Goal: Entertainment & Leisure: Consume media (video, audio)

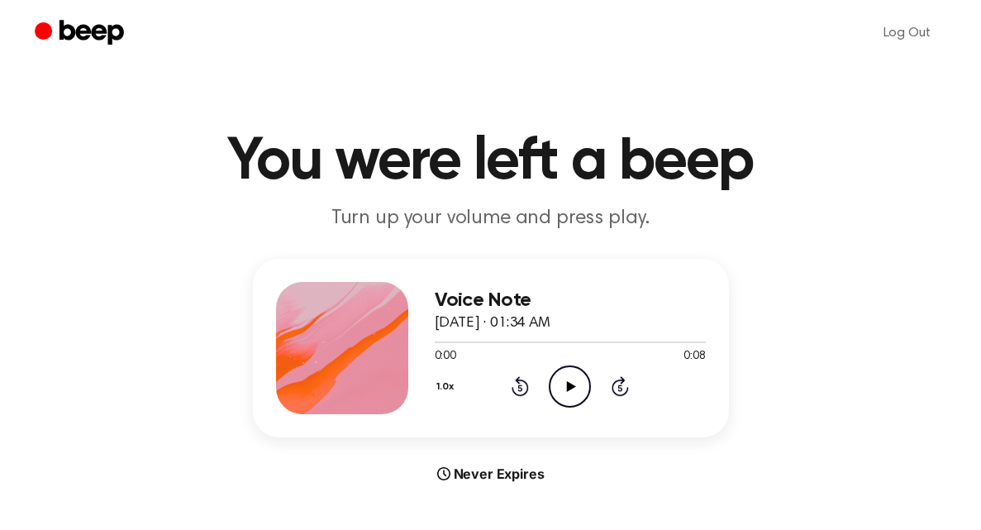
click at [568, 398] on icon "Play Audio" at bounding box center [570, 386] width 42 height 42
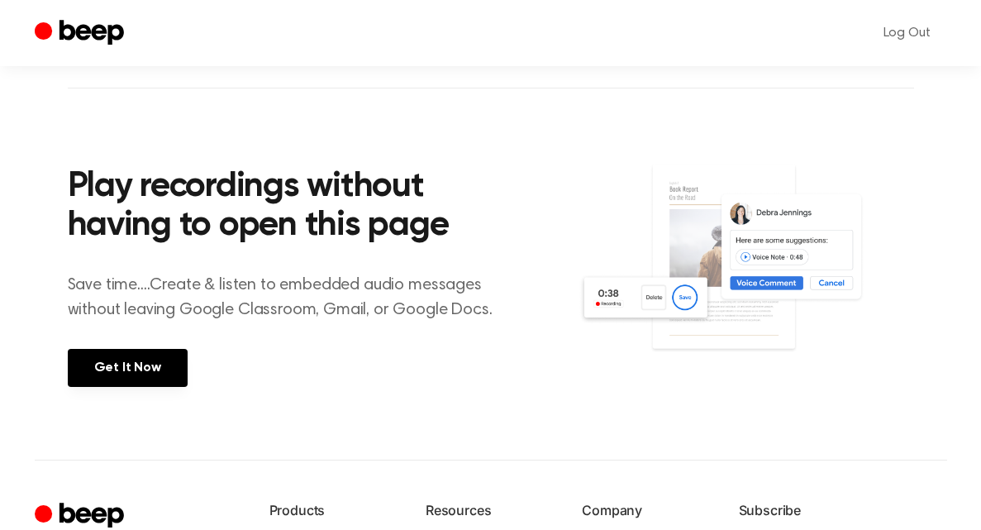
scroll to position [525, 0]
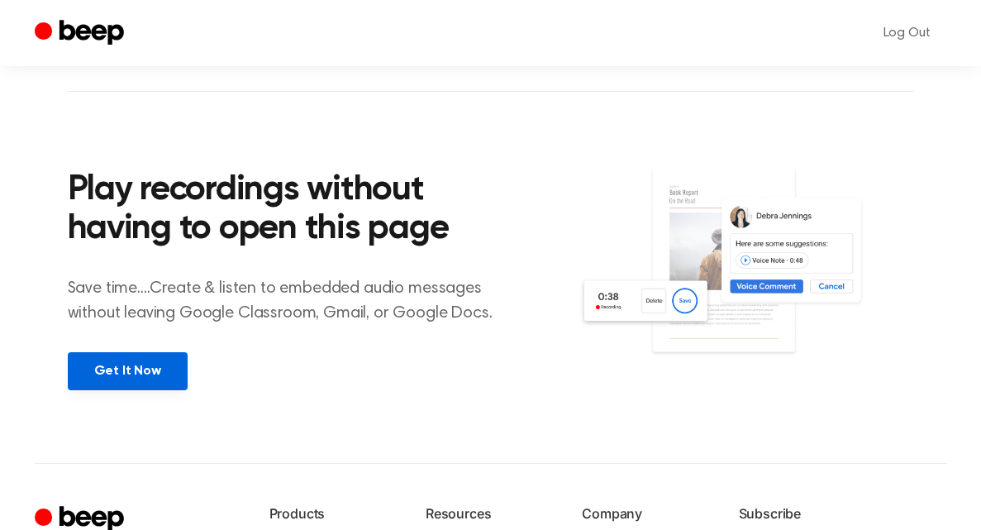
click at [134, 376] on link "Get It Now" at bounding box center [128, 371] width 120 height 38
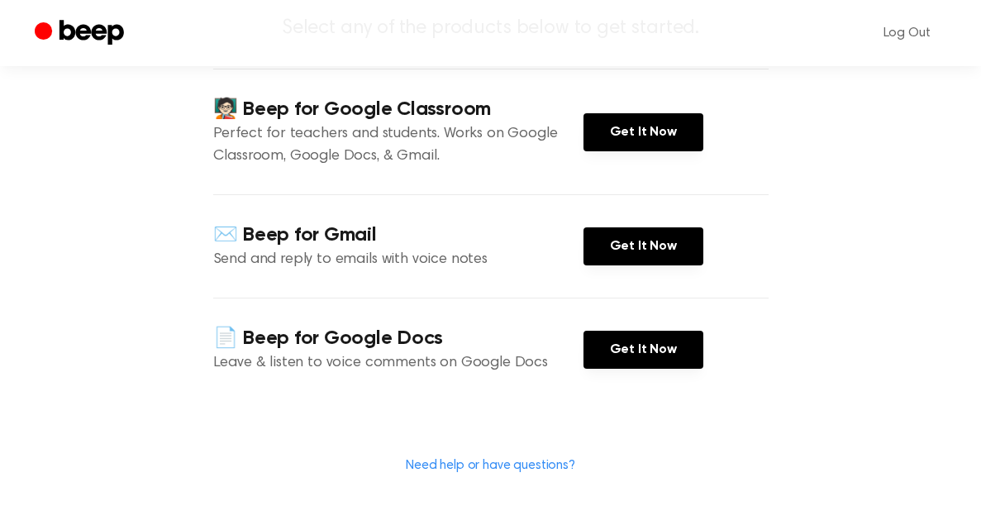
scroll to position [193, 0]
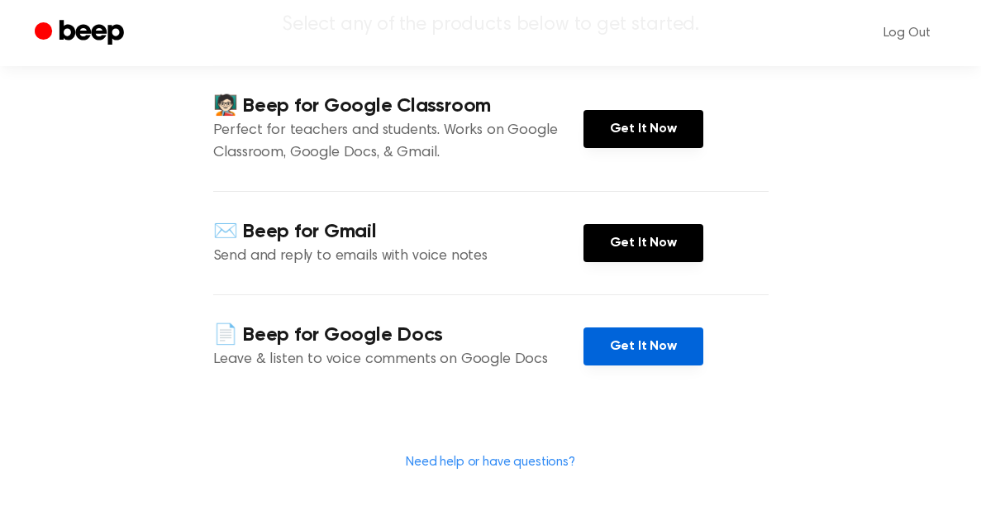
click at [637, 351] on link "Get It Now" at bounding box center [644, 346] width 120 height 38
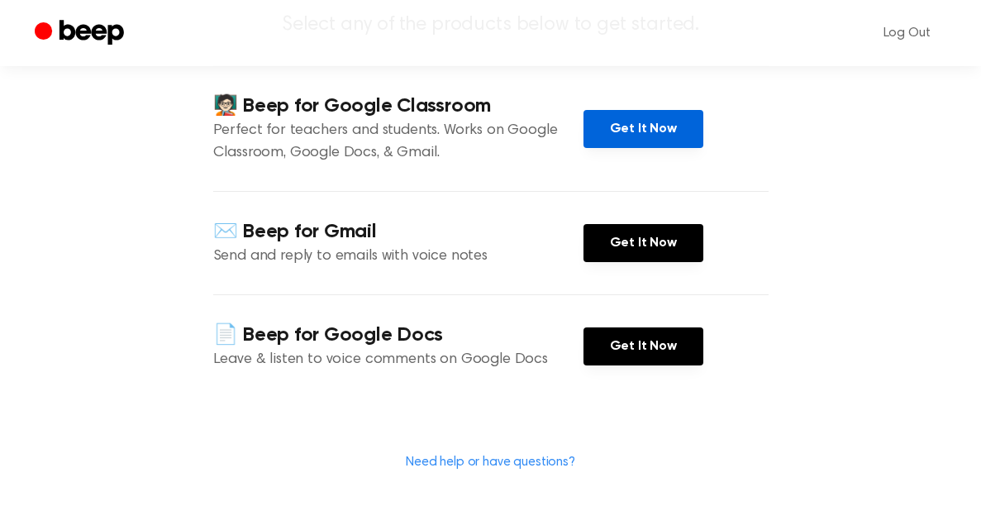
click at [633, 136] on link "Get It Now" at bounding box center [644, 129] width 120 height 38
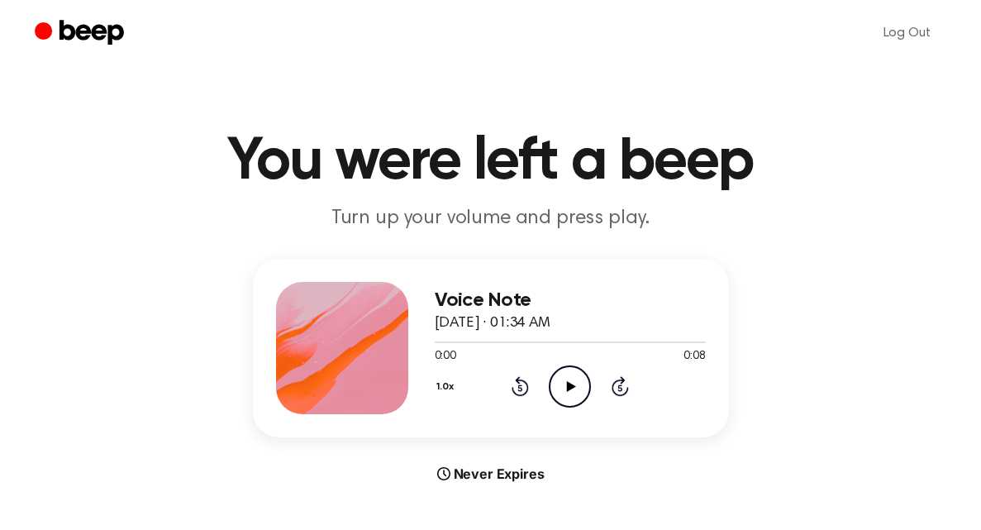
click at [577, 387] on icon "Play Audio" at bounding box center [570, 386] width 42 height 42
click at [553, 385] on icon "Play Audio" at bounding box center [570, 386] width 42 height 42
click at [560, 367] on circle at bounding box center [570, 386] width 41 height 41
click at [556, 389] on icon "Play Audio" at bounding box center [570, 386] width 42 height 42
click at [588, 384] on icon "Play Audio" at bounding box center [570, 386] width 42 height 42
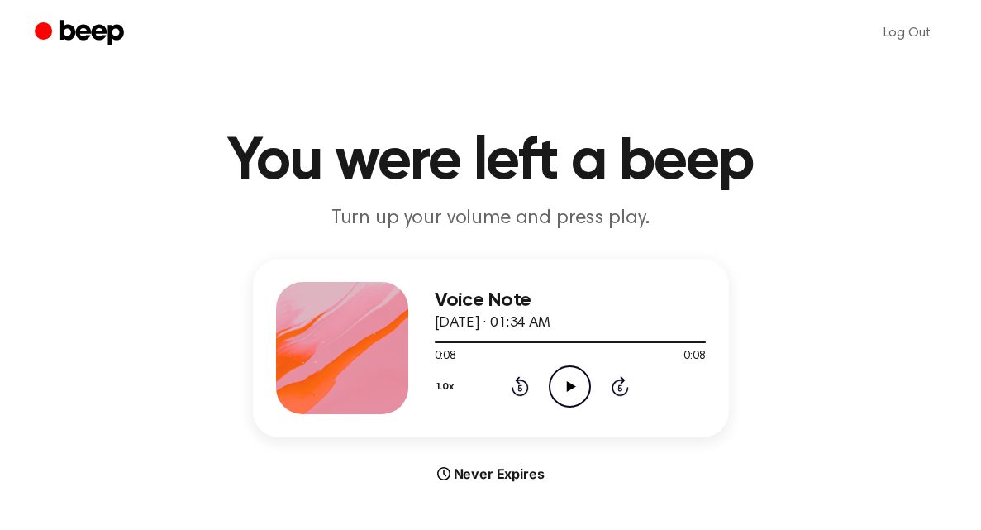
click at [579, 383] on icon "Play Audio" at bounding box center [570, 386] width 42 height 42
click at [583, 382] on icon "Play Audio" at bounding box center [570, 386] width 42 height 42
click at [575, 393] on icon "Play Audio" at bounding box center [570, 386] width 42 height 42
click at [579, 389] on icon "Play Audio" at bounding box center [570, 386] width 42 height 42
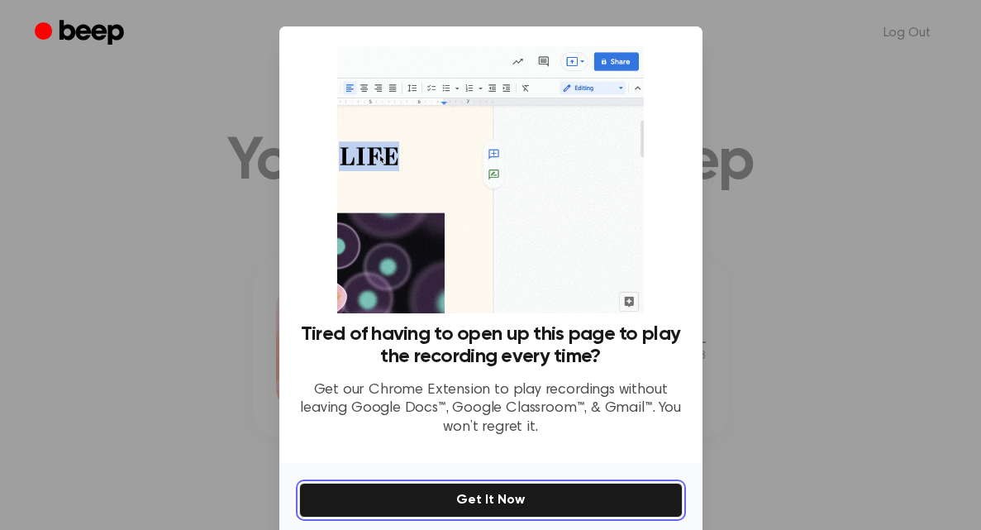
click at [446, 499] on button "Get It Now" at bounding box center [491, 500] width 384 height 35
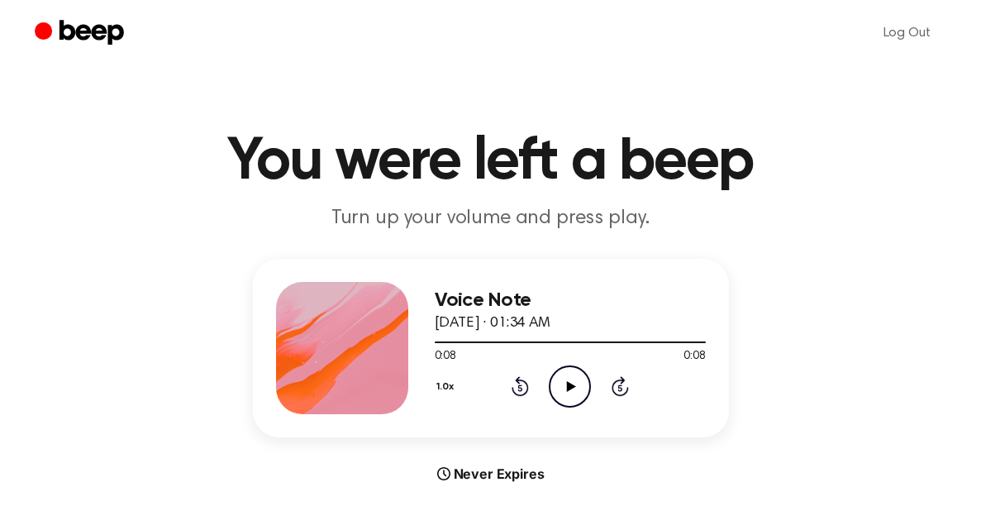
click at [586, 368] on icon "Play Audio" at bounding box center [570, 386] width 42 height 42
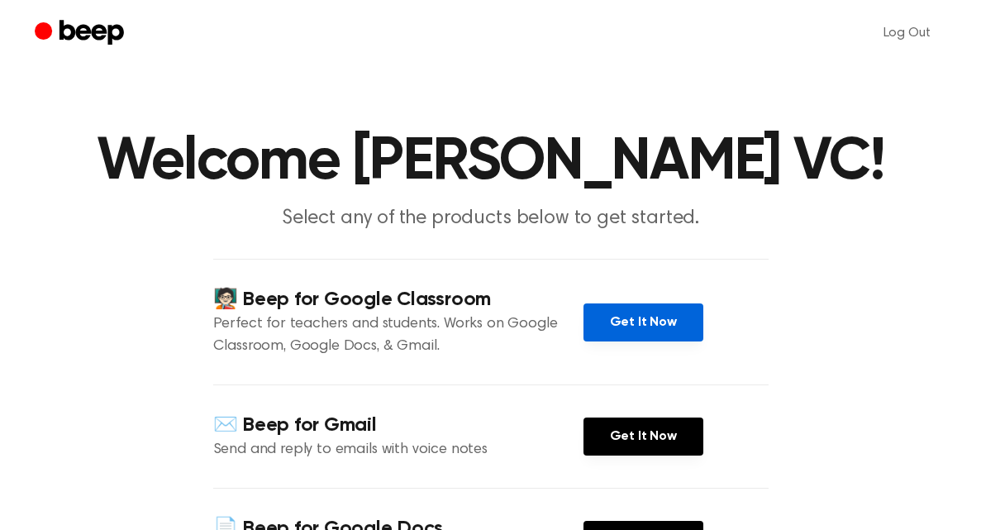
click at [644, 319] on link "Get It Now" at bounding box center [644, 322] width 120 height 38
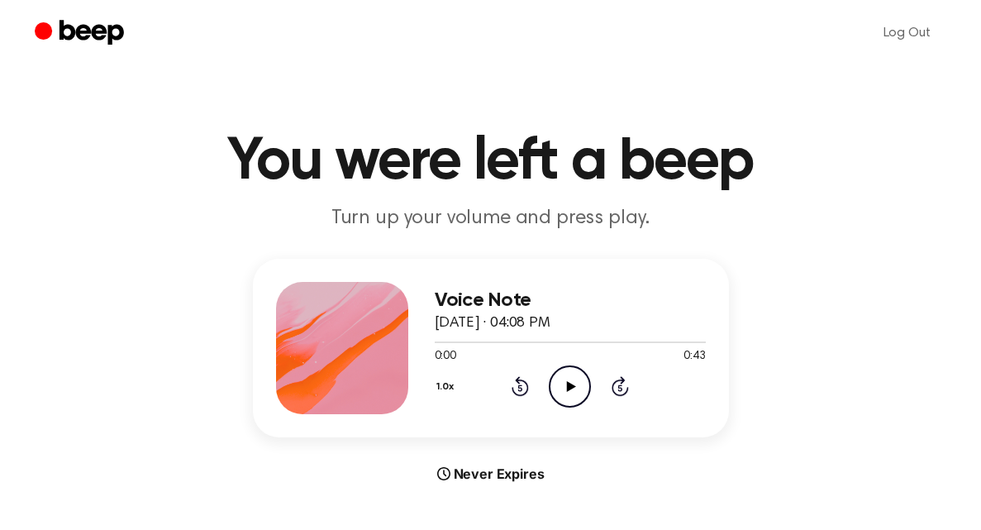
click at [565, 398] on icon "Play Audio" at bounding box center [570, 386] width 42 height 42
click at [513, 389] on icon at bounding box center [520, 386] width 17 height 20
click at [566, 379] on icon "Play Audio" at bounding box center [570, 386] width 42 height 42
click at [575, 384] on icon "Play Audio" at bounding box center [570, 386] width 42 height 42
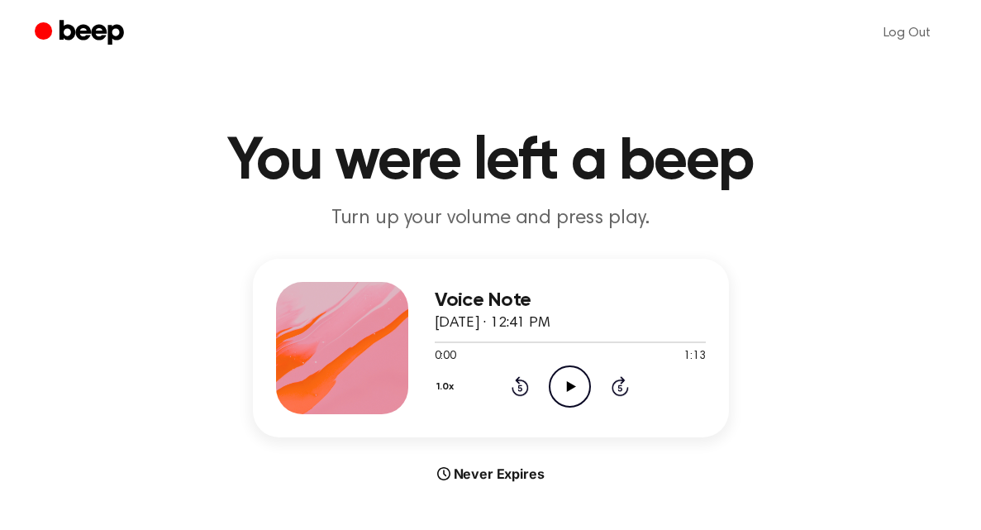
click at [567, 363] on div "0:00 1:13" at bounding box center [570, 356] width 271 height 17
click at [573, 381] on icon "Play Audio" at bounding box center [570, 386] width 42 height 42
click at [567, 379] on icon "Play Audio" at bounding box center [570, 386] width 42 height 42
click at [573, 398] on icon "Play Audio" at bounding box center [570, 386] width 42 height 42
click at [571, 398] on icon "Play Audio" at bounding box center [570, 386] width 42 height 42
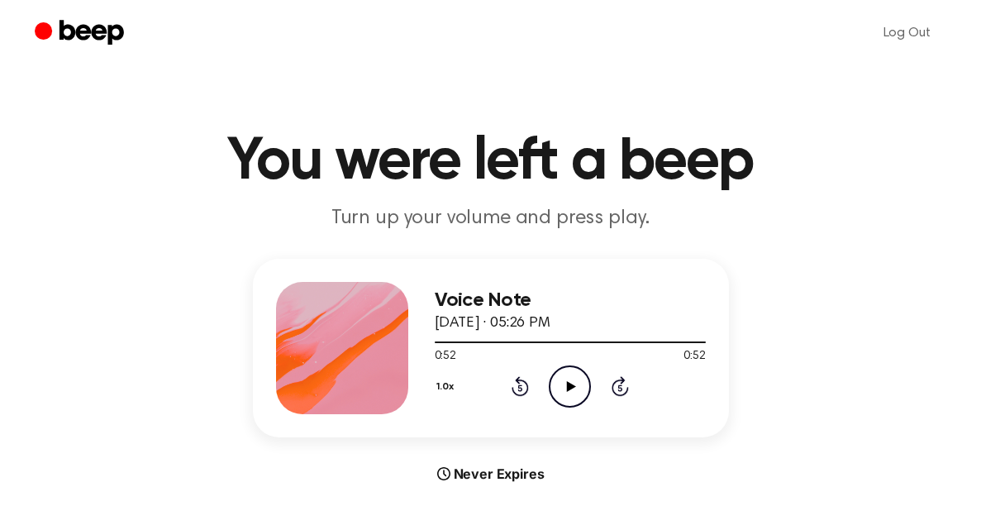
click at [579, 398] on icon "Play Audio" at bounding box center [570, 386] width 42 height 42
